Goal: Find specific page/section: Find specific page/section

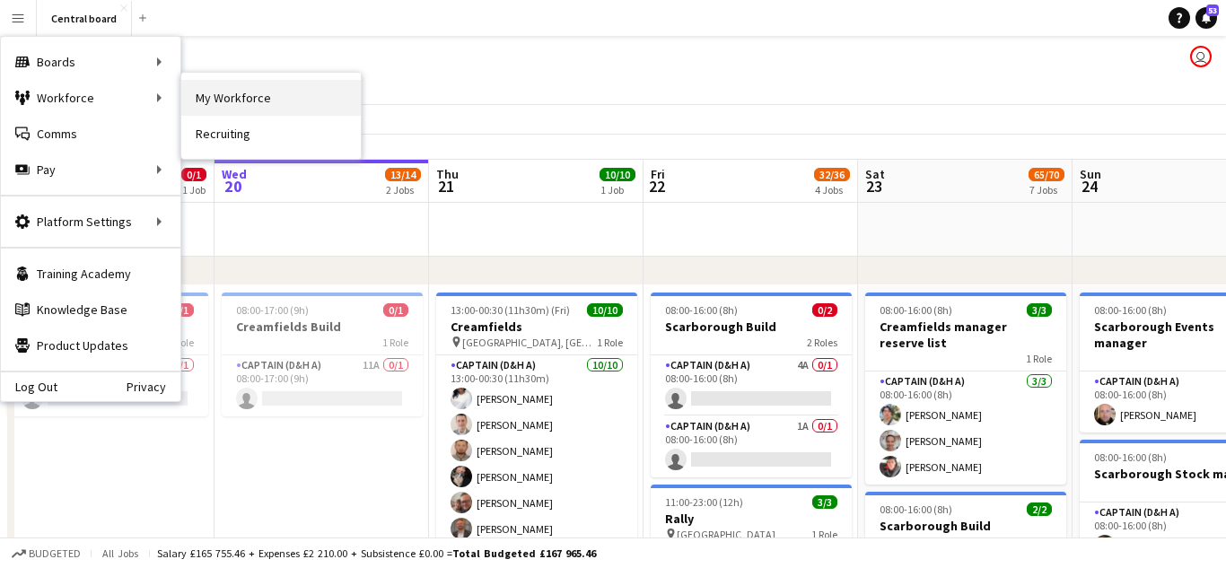
click at [215, 90] on link "My Workforce" at bounding box center [271, 98] width 180 height 36
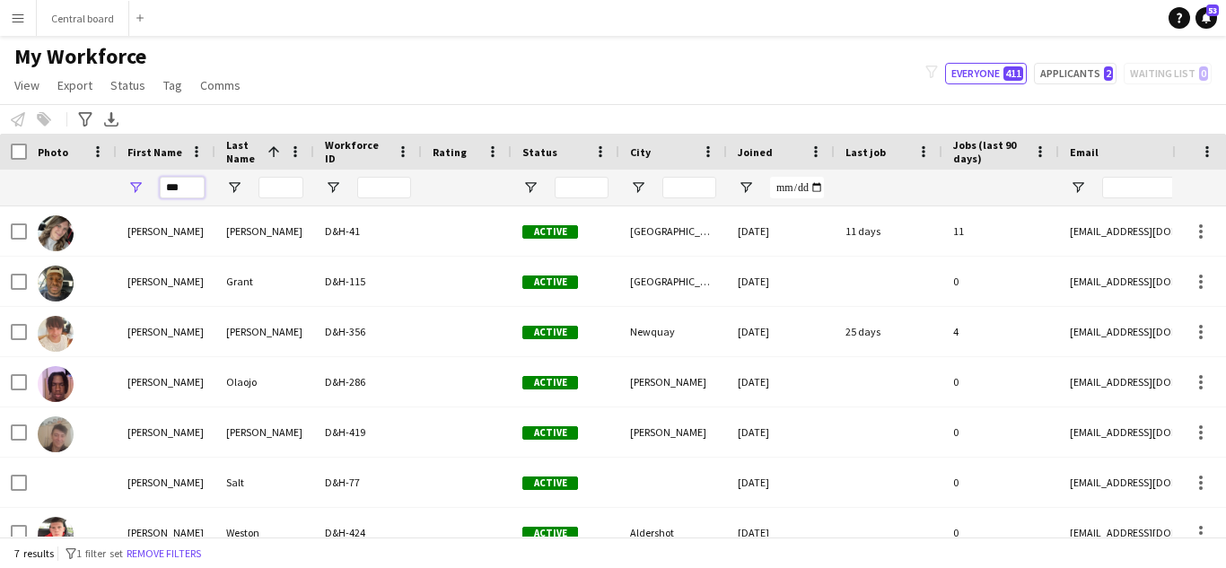
click at [200, 185] on input "***" at bounding box center [182, 188] width 45 height 22
type input "*"
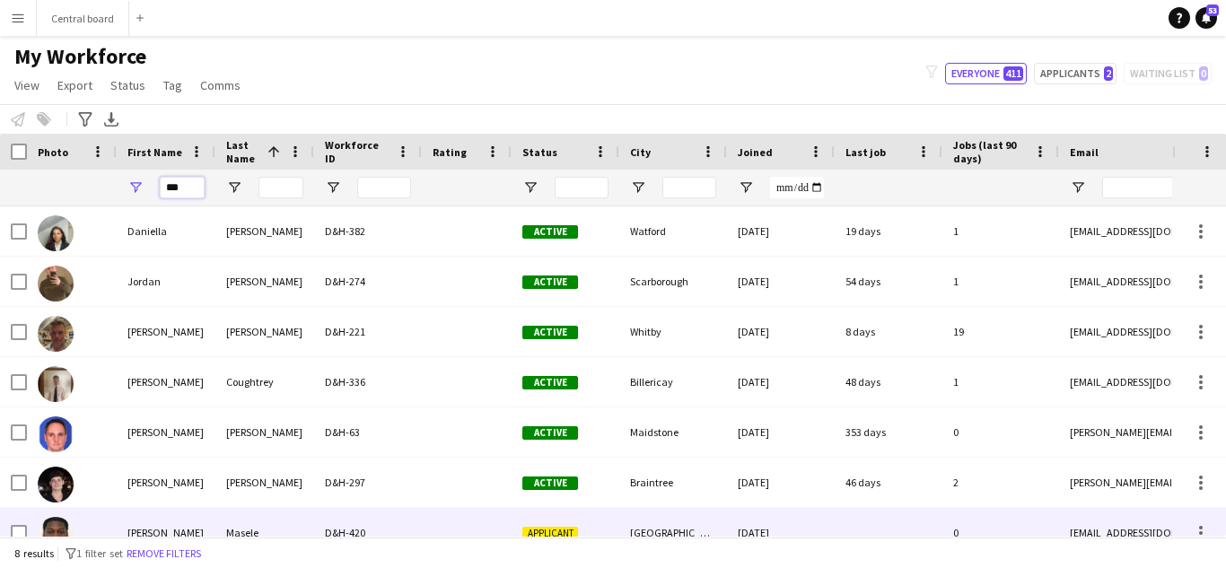
type input "***"
click at [325, 520] on div "D&H-420" at bounding box center [368, 532] width 108 height 49
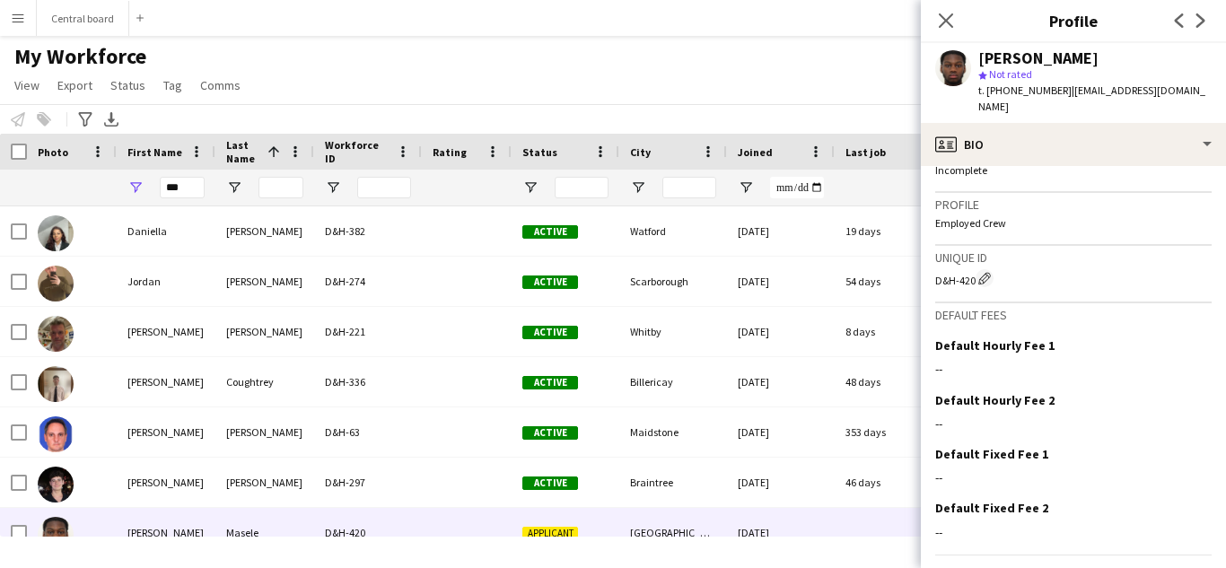
scroll to position [744, 0]
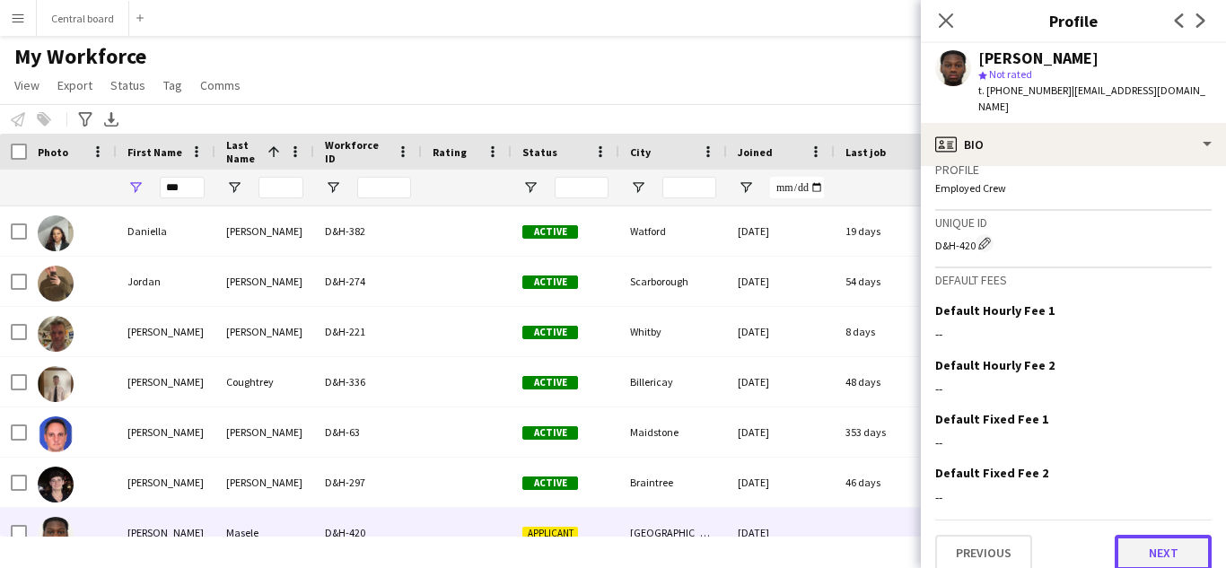
click at [1176, 535] on button "Next" at bounding box center [1163, 553] width 97 height 36
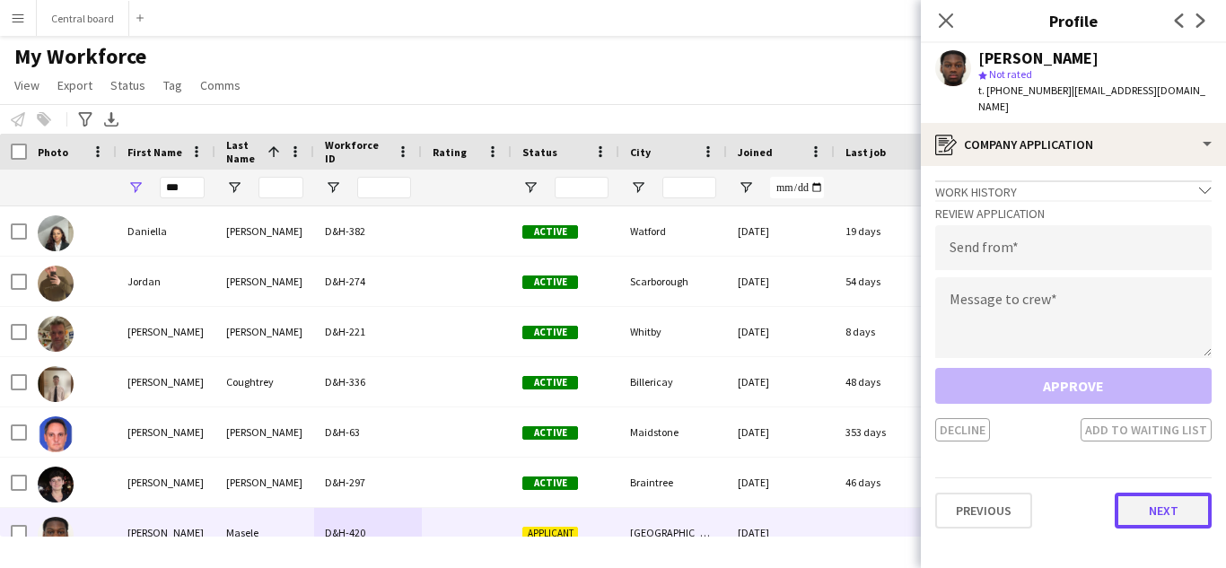
click at [1176, 501] on button "Next" at bounding box center [1163, 511] width 97 height 36
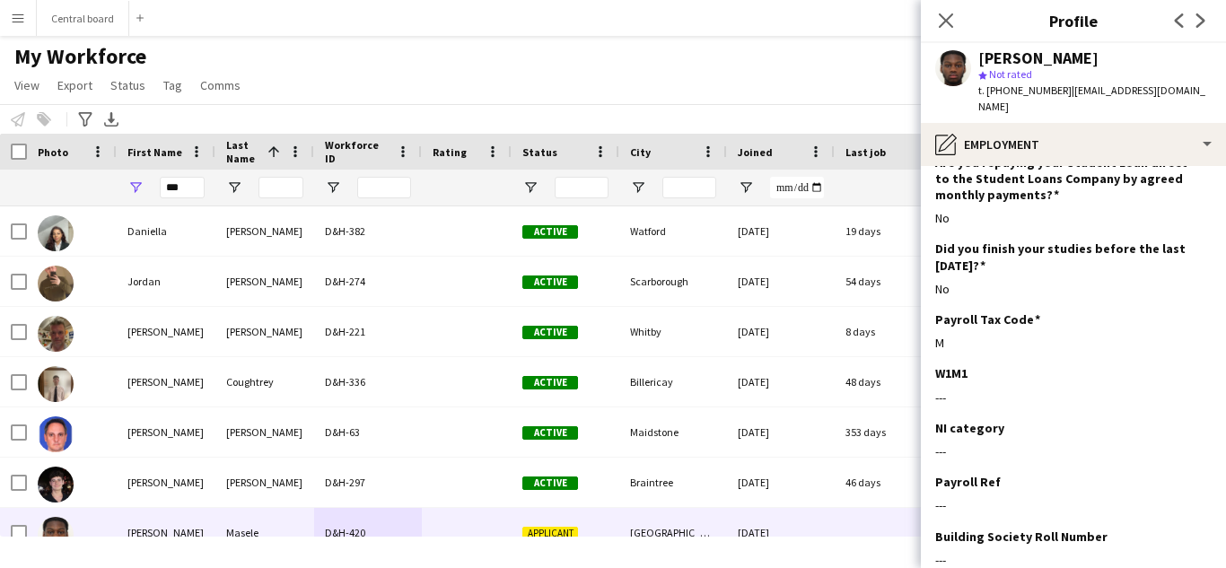
scroll to position [353, 0]
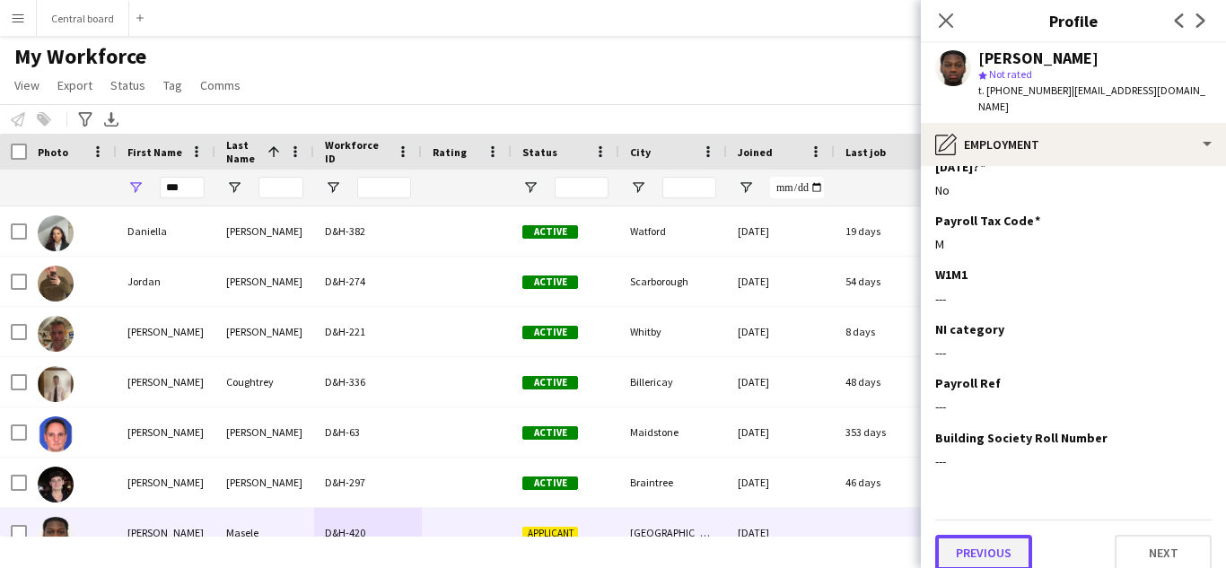
click at [994, 544] on button "Previous" at bounding box center [983, 553] width 97 height 36
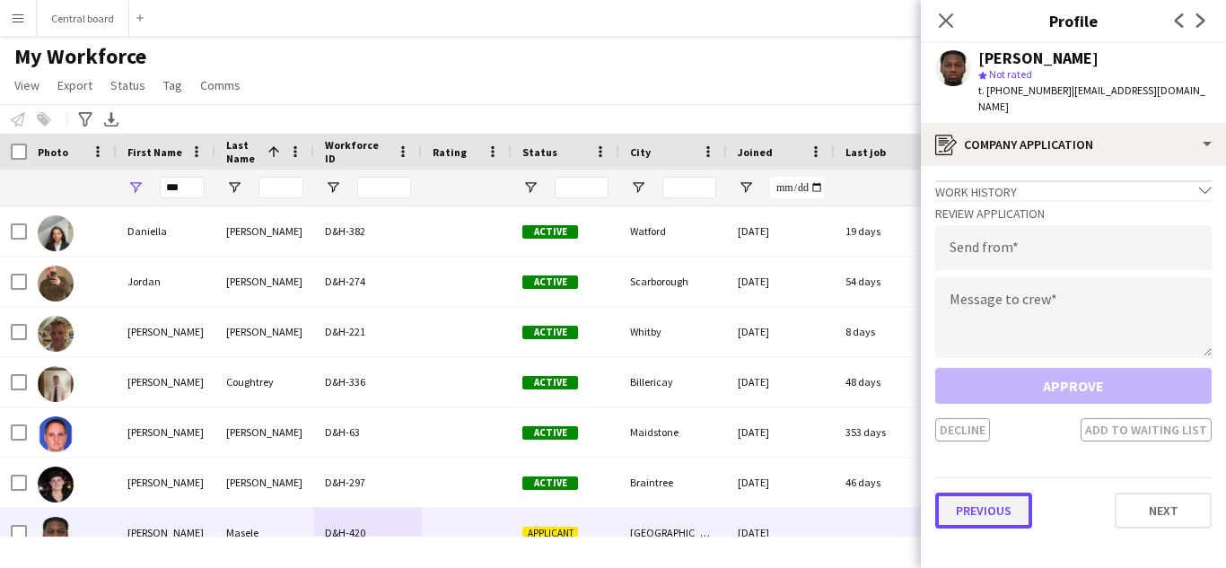
click at [990, 500] on button "Previous" at bounding box center [983, 511] width 97 height 36
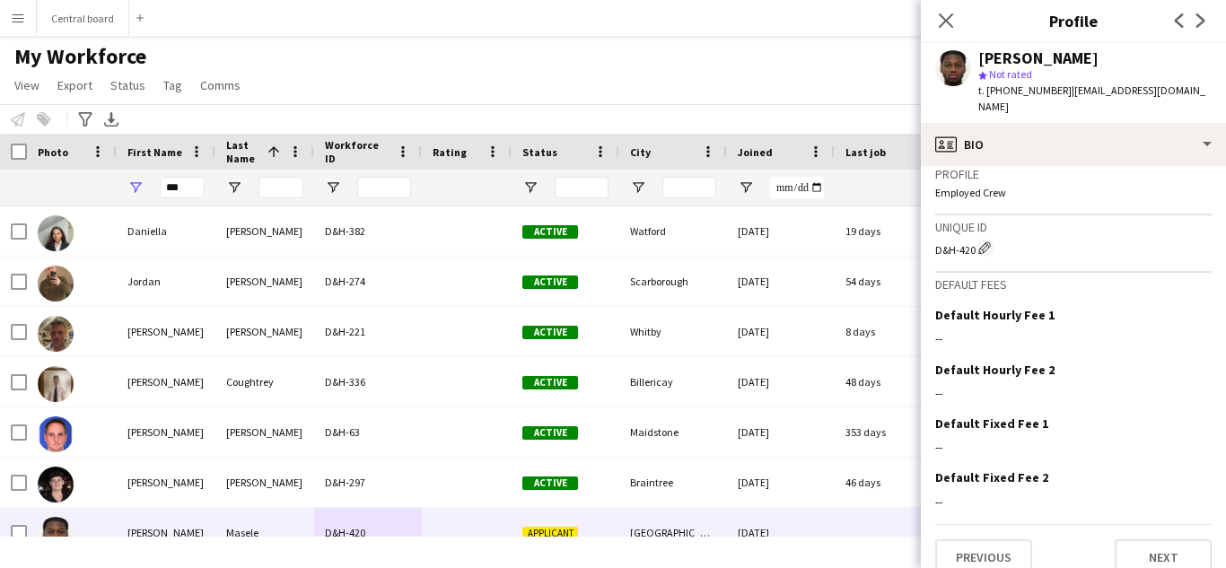
scroll to position [744, 0]
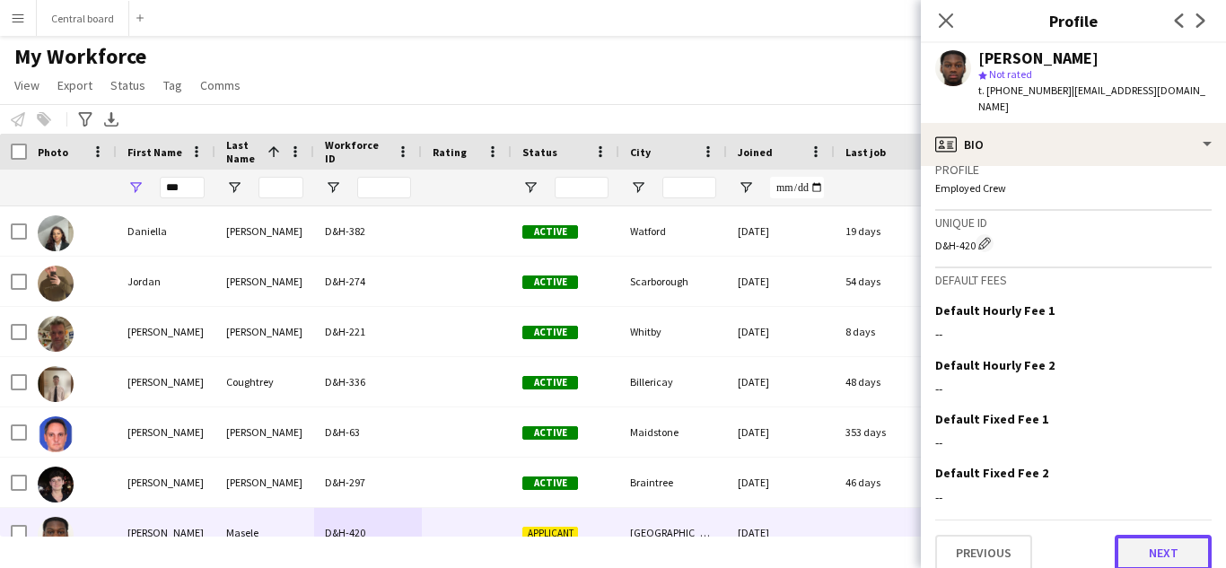
click at [1153, 544] on button "Next" at bounding box center [1163, 553] width 97 height 36
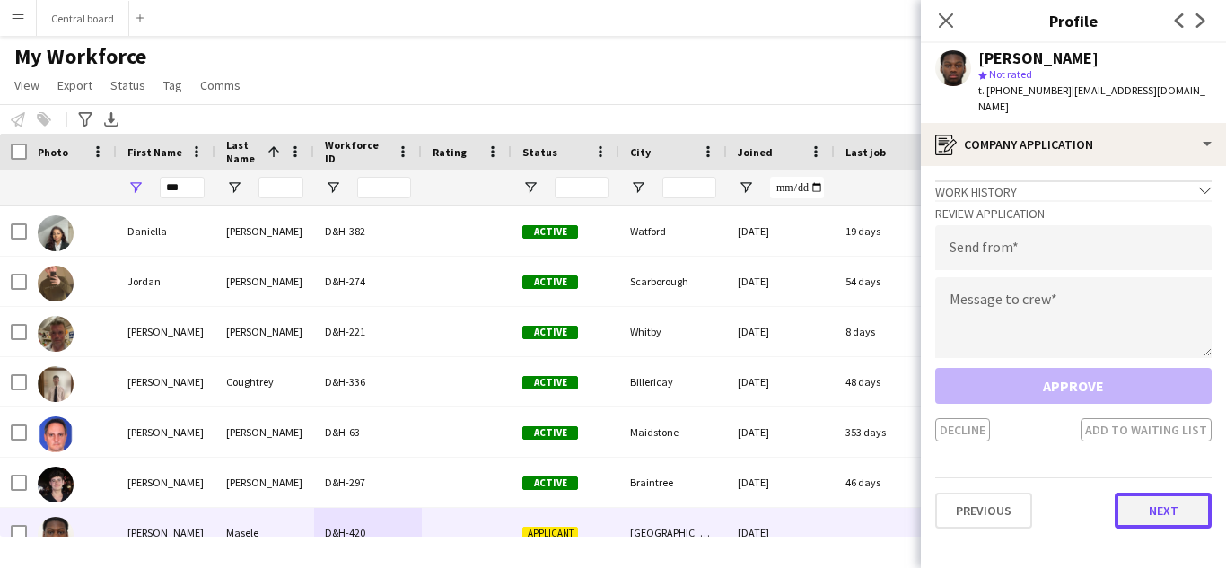
click at [1155, 493] on button "Next" at bounding box center [1163, 511] width 97 height 36
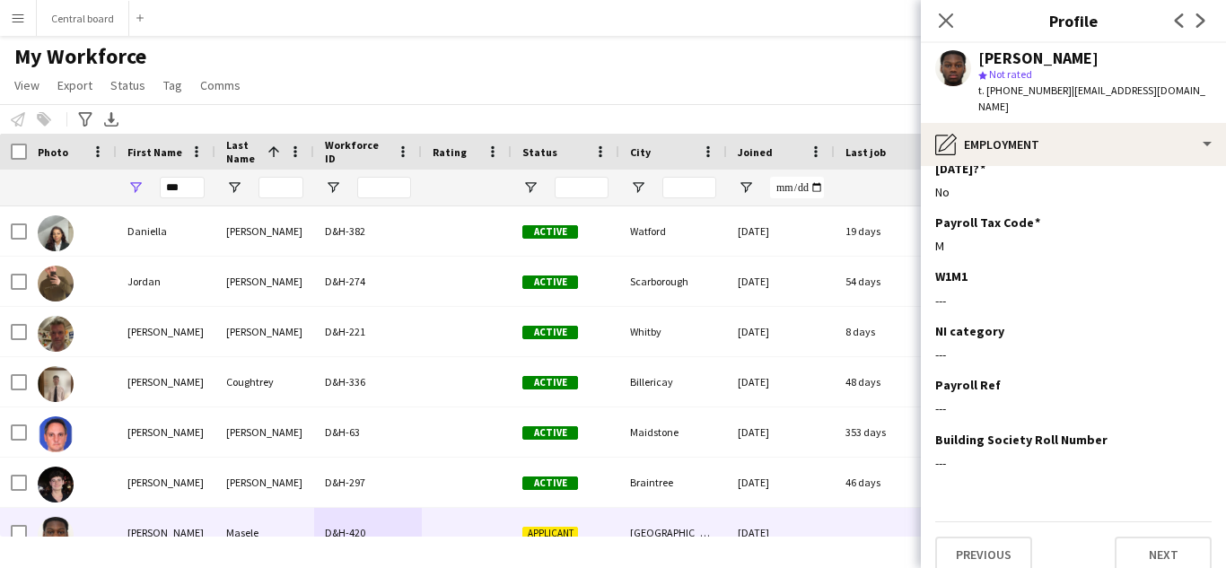
scroll to position [353, 0]
click at [1166, 543] on button "Next" at bounding box center [1163, 553] width 97 height 36
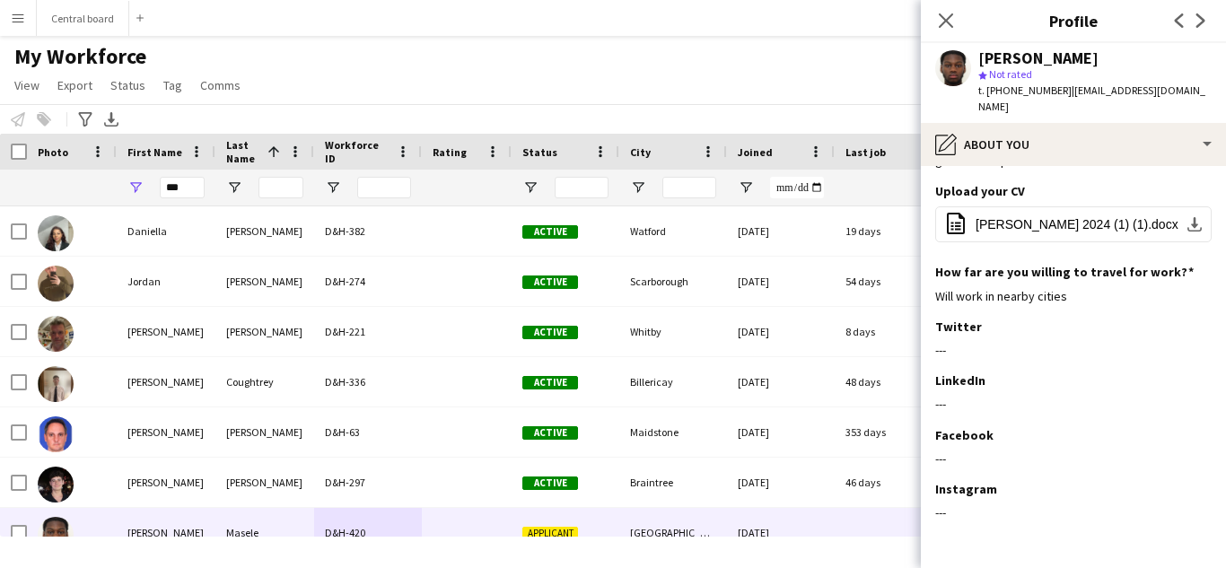
scroll to position [201, 0]
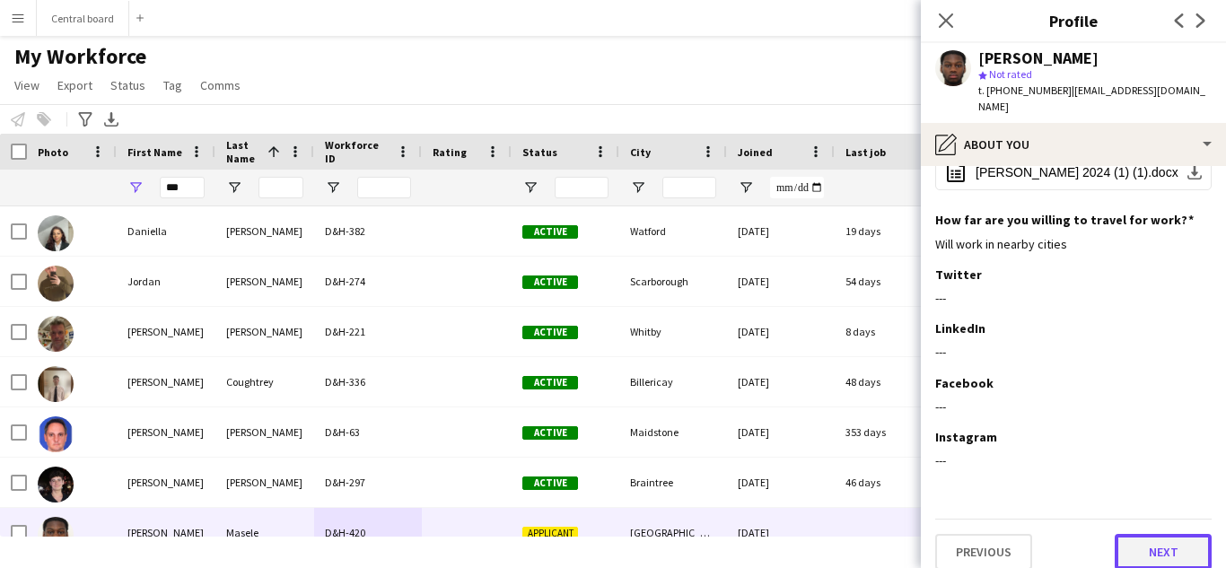
click at [1165, 538] on button "Next" at bounding box center [1163, 552] width 97 height 36
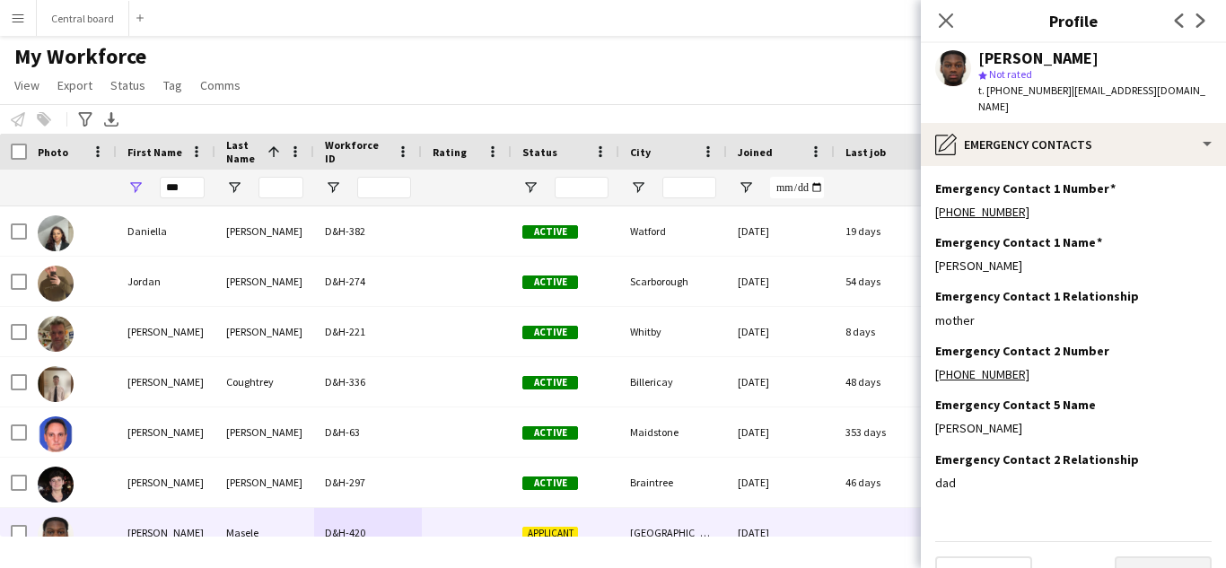
scroll to position [22, 0]
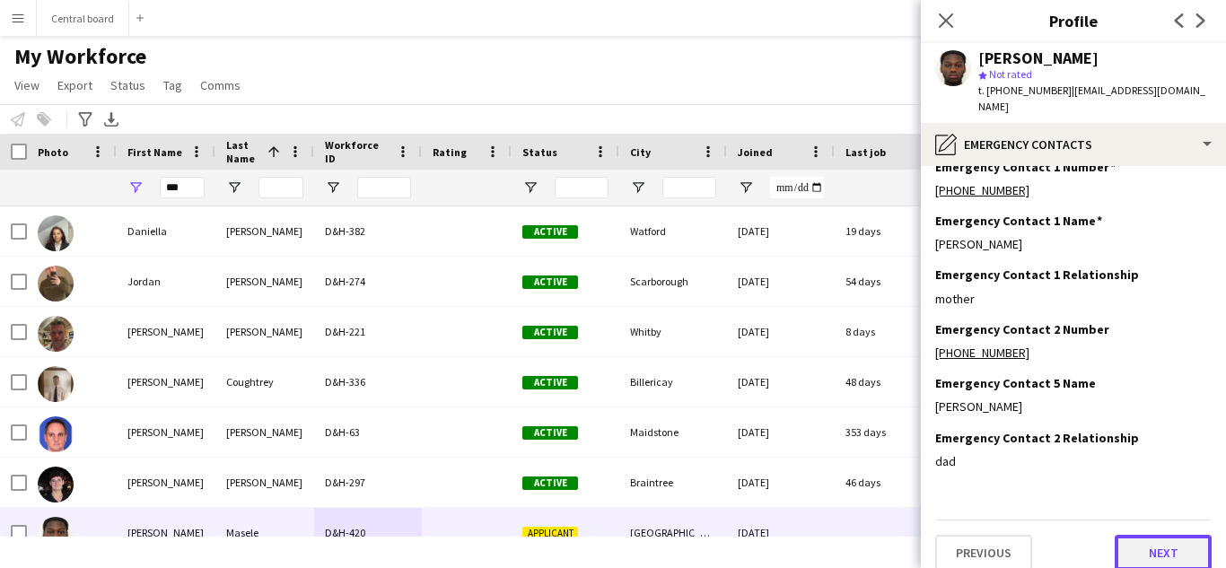
click at [1162, 551] on button "Next" at bounding box center [1163, 553] width 97 height 36
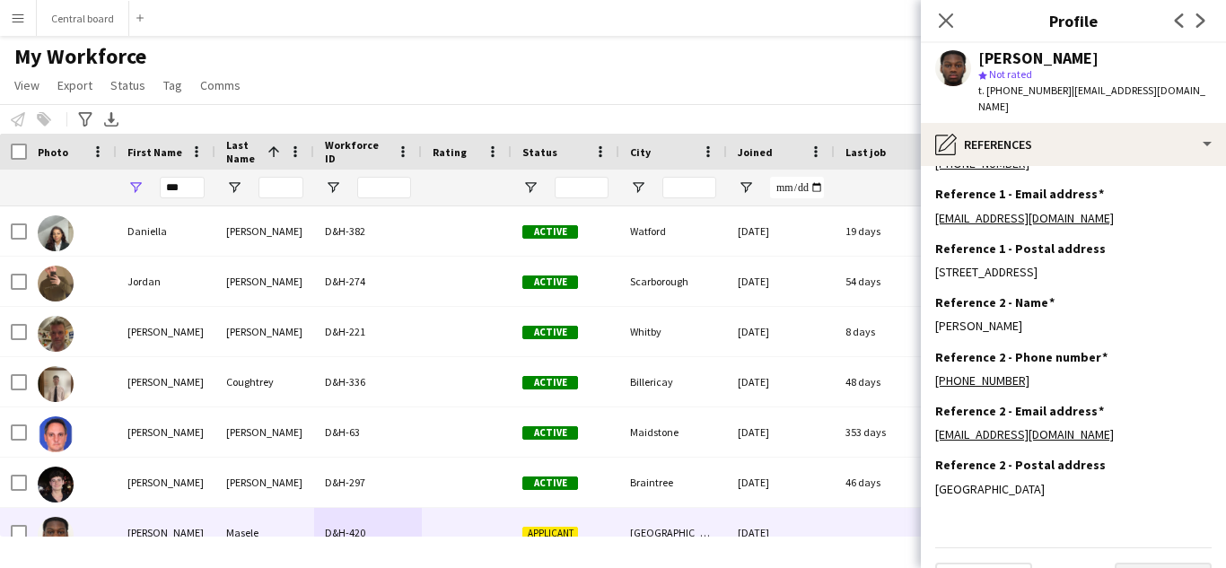
scroll to position [130, 0]
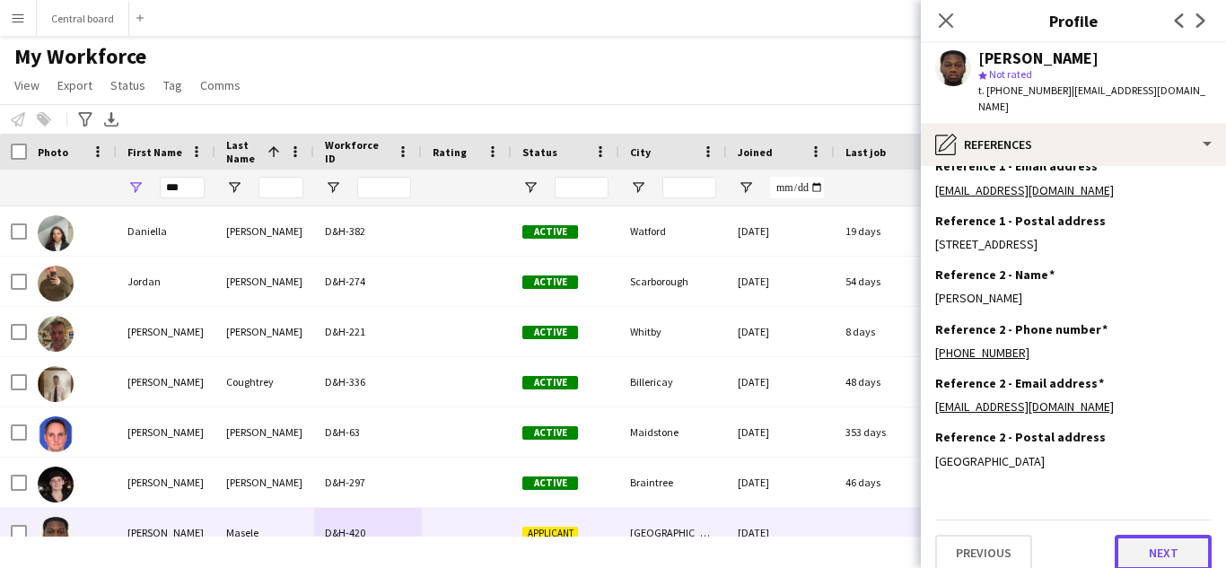
click at [1161, 543] on button "Next" at bounding box center [1163, 553] width 97 height 36
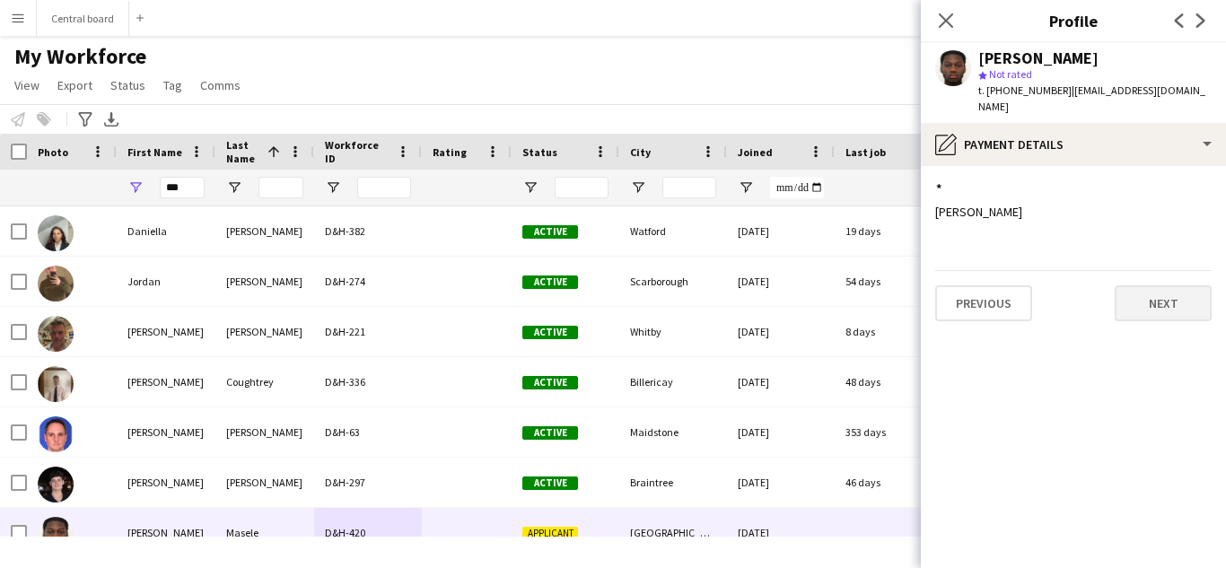
scroll to position [0, 0]
click at [1172, 285] on button "Next" at bounding box center [1163, 303] width 97 height 36
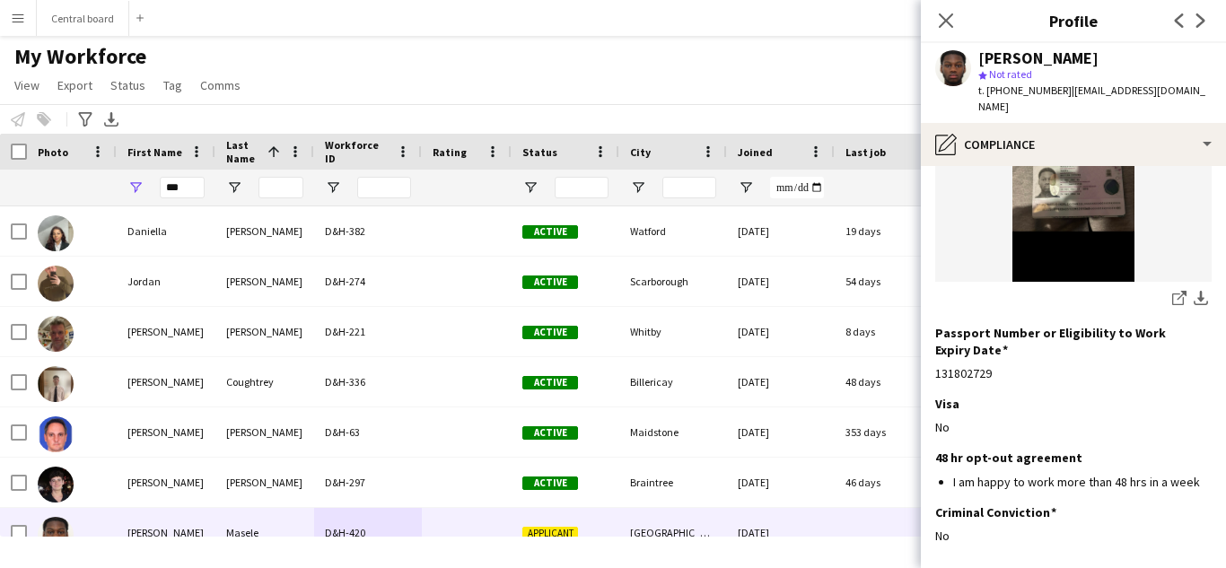
scroll to position [368, 0]
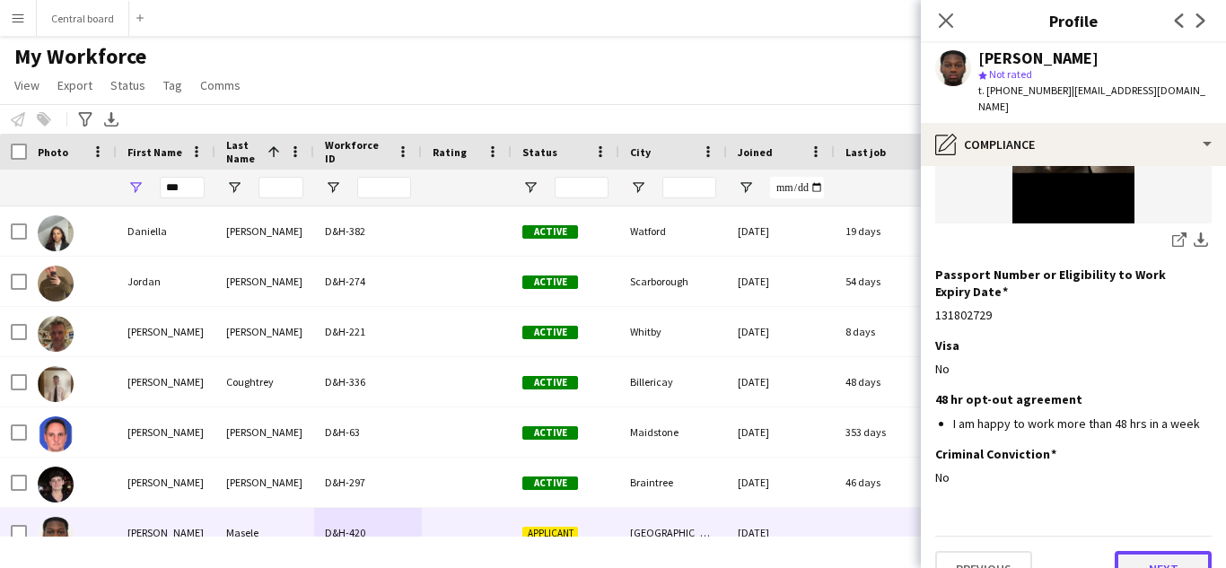
click at [1153, 551] on button "Next" at bounding box center [1163, 569] width 97 height 36
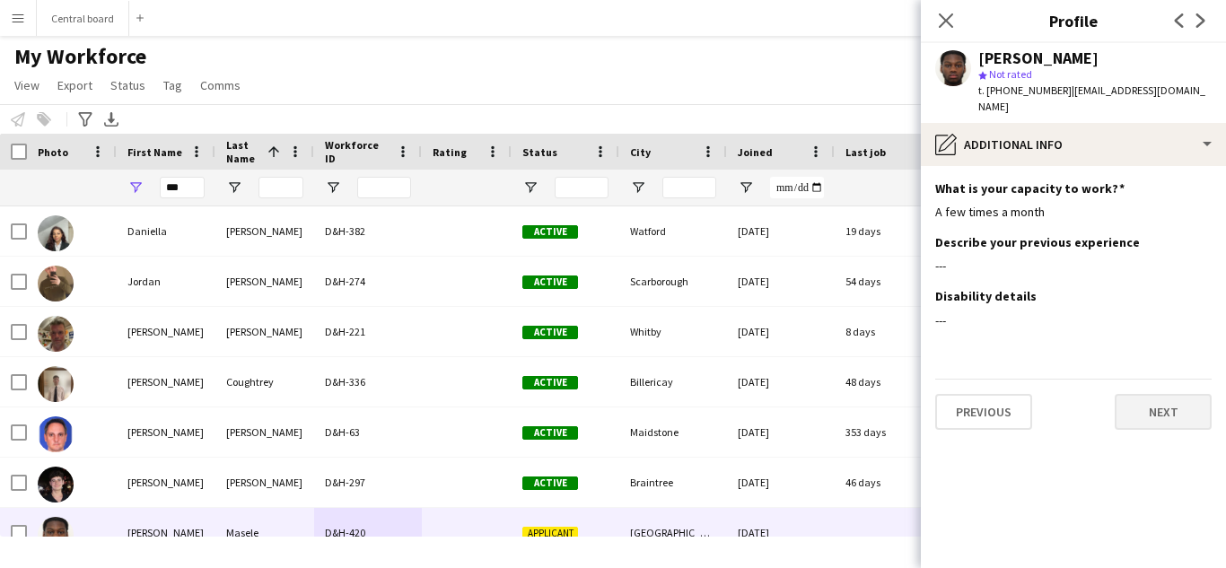
scroll to position [0, 0]
click at [1176, 395] on button "Next" at bounding box center [1163, 412] width 97 height 36
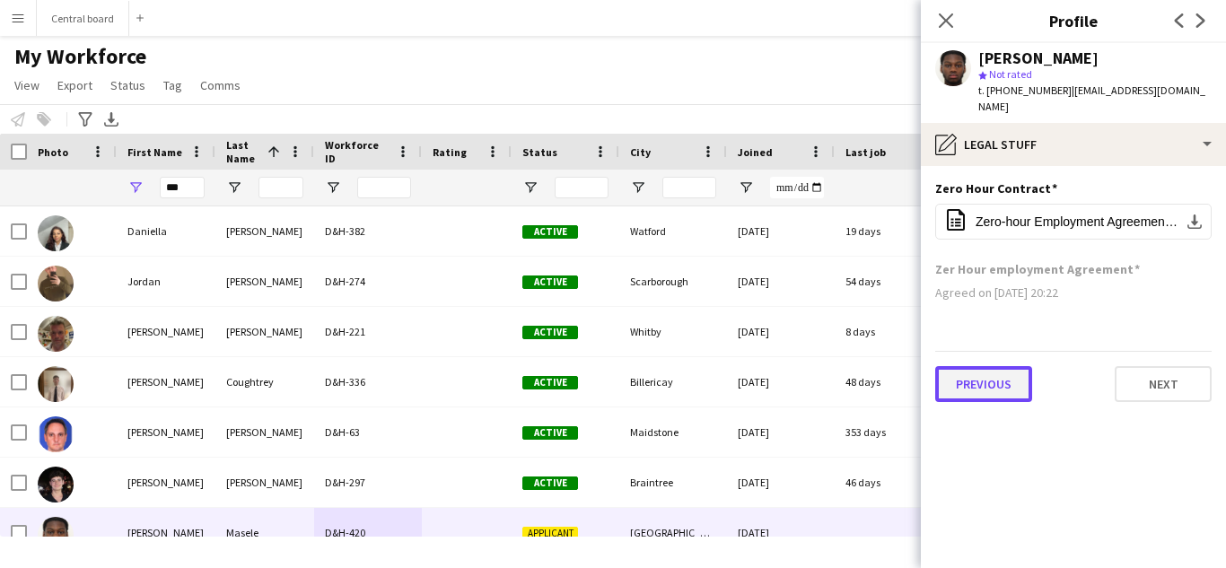
click at [995, 371] on button "Previous" at bounding box center [983, 384] width 97 height 36
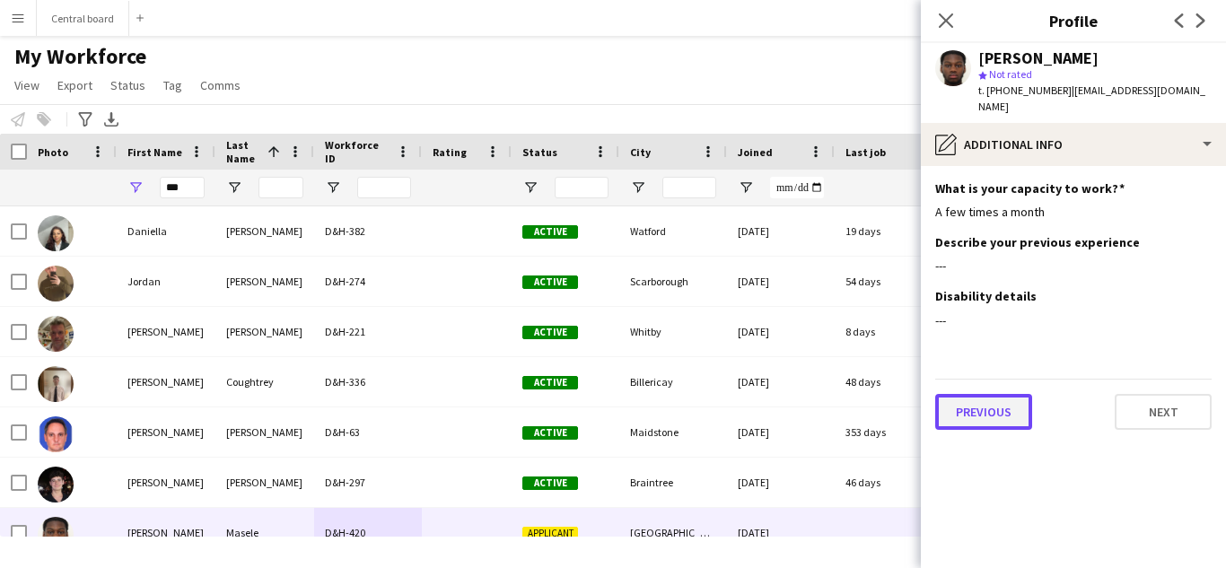
click at [1007, 398] on button "Previous" at bounding box center [983, 412] width 97 height 36
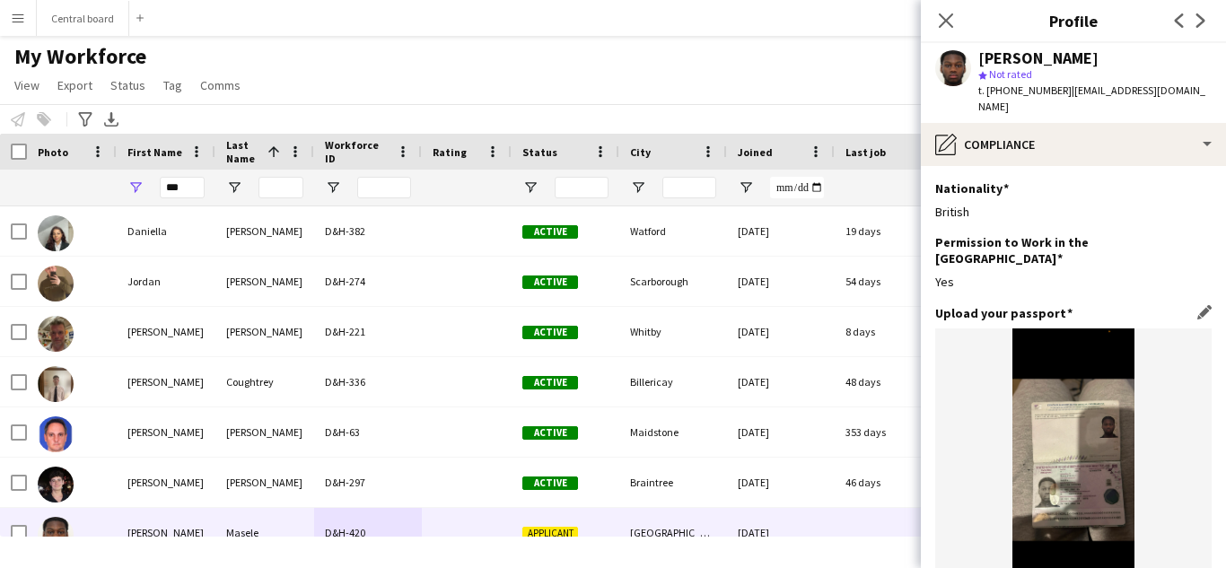
click at [1089, 431] on figure at bounding box center [1073, 460] width 277 height 263
click at [955, 19] on app-icon "Close pop-in" at bounding box center [947, 21] width 26 height 26
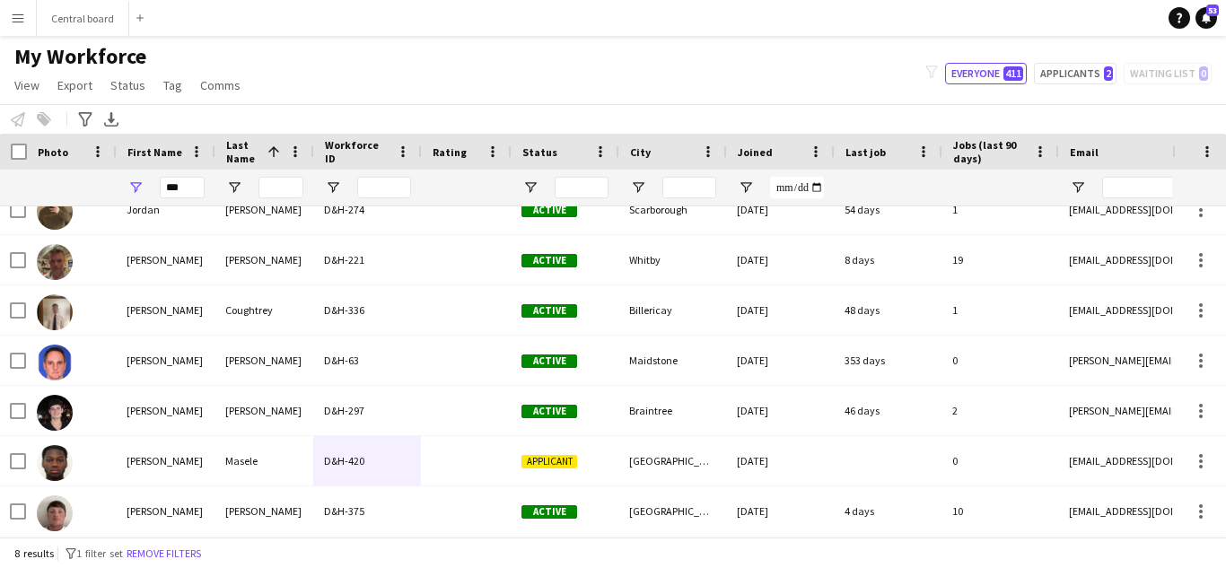
scroll to position [0, 1]
